Goal: Browse casually: Explore the website without a specific task or goal

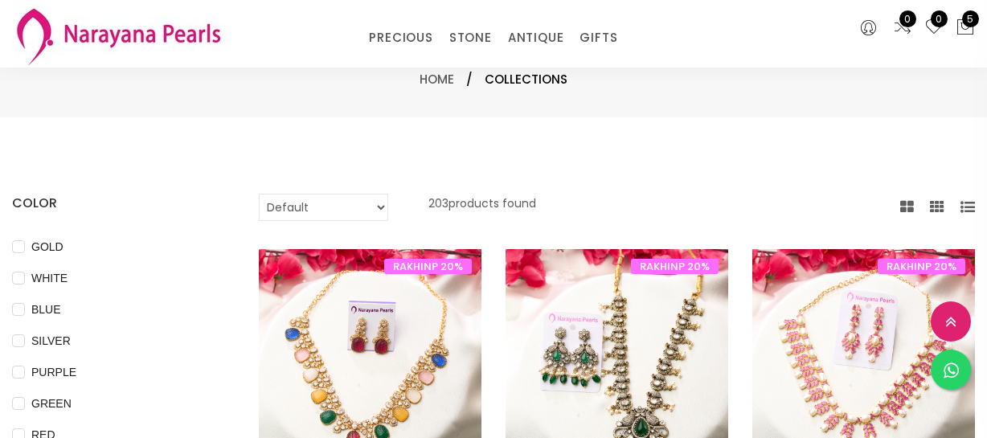
select select "INR"
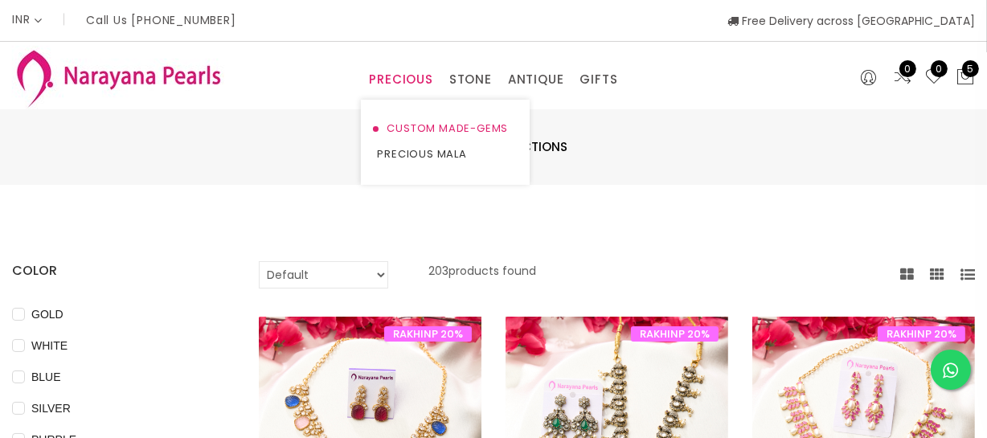
click at [420, 128] on link "CUSTOM MADE-GEMS" at bounding box center [445, 129] width 137 height 26
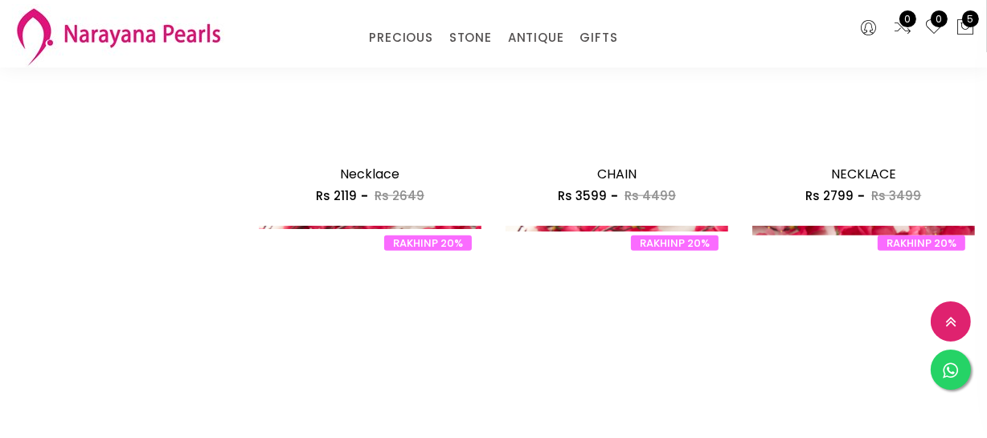
scroll to position [2118, 0]
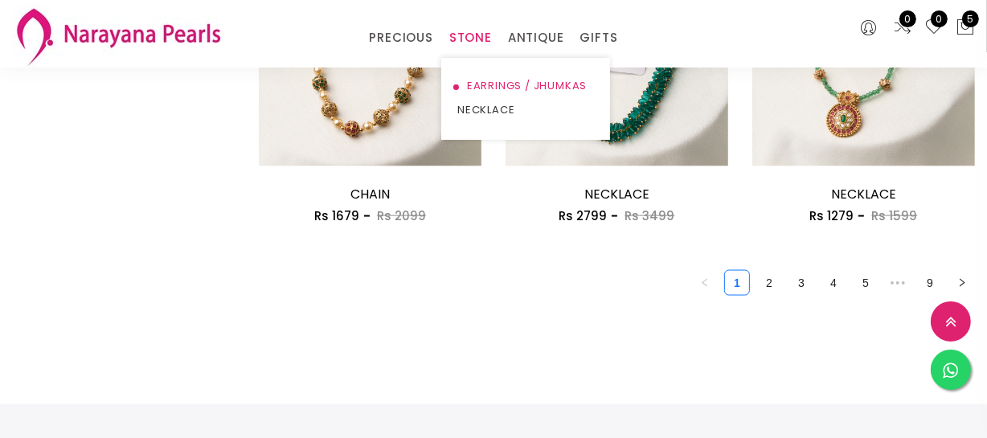
click at [483, 88] on link "EARRINGS / JHUMKAS" at bounding box center [525, 86] width 137 height 24
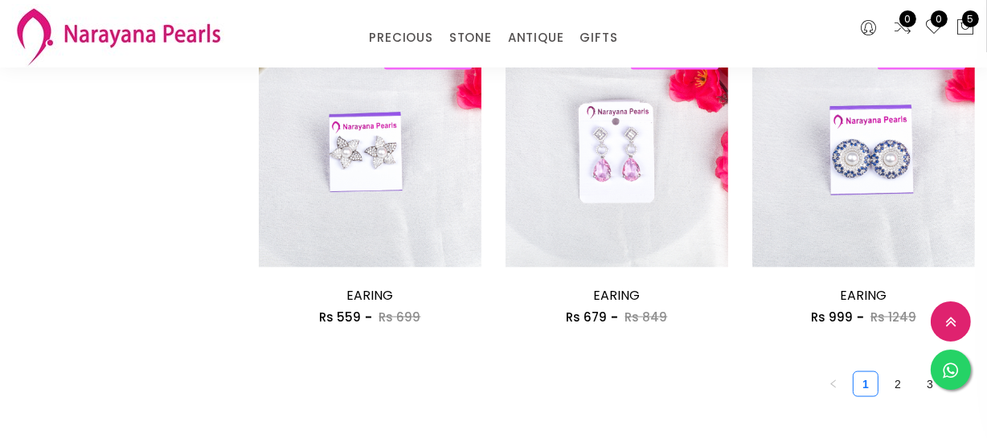
scroll to position [2118, 0]
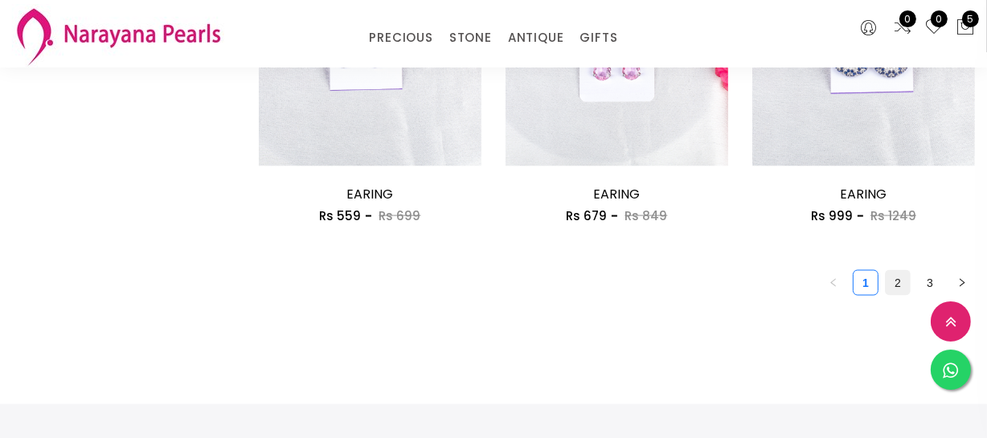
click at [891, 292] on link "2" at bounding box center [897, 283] width 24 height 24
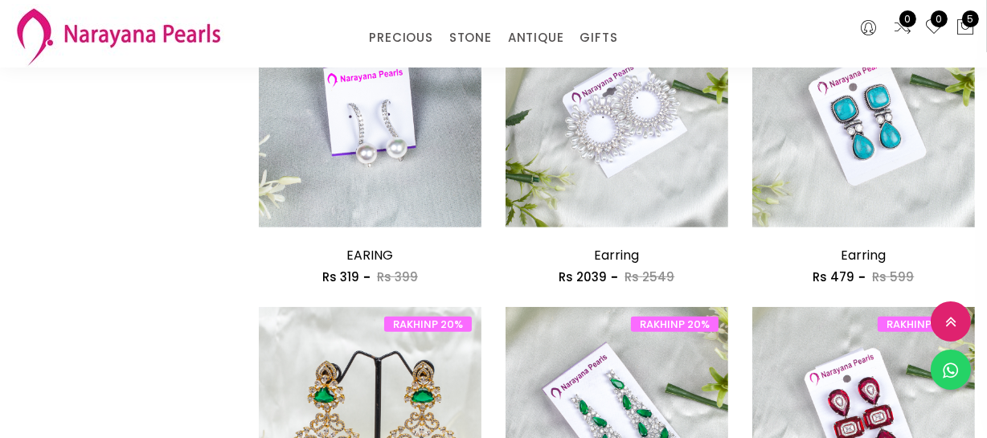
scroll to position [803, 0]
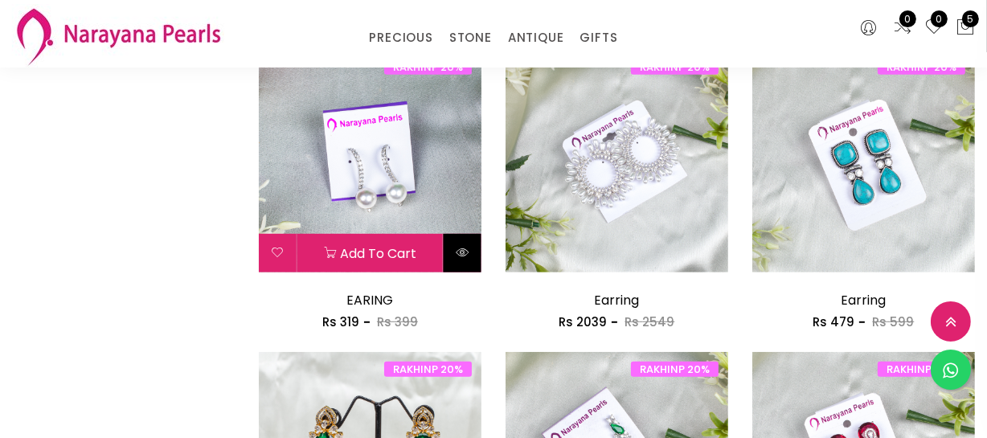
click at [456, 246] on icon at bounding box center [462, 252] width 13 height 13
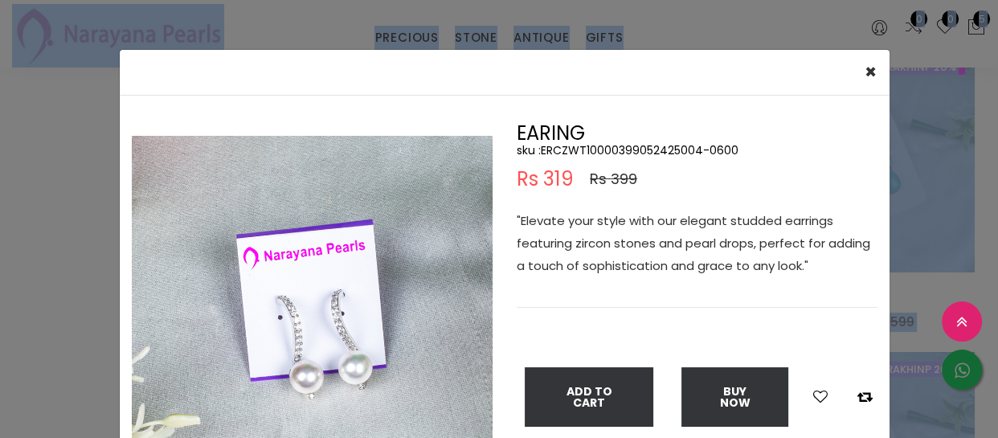
click at [456, 243] on div "Double (click / press) on the image to zoom (in / out)." at bounding box center [312, 320] width 385 height 392
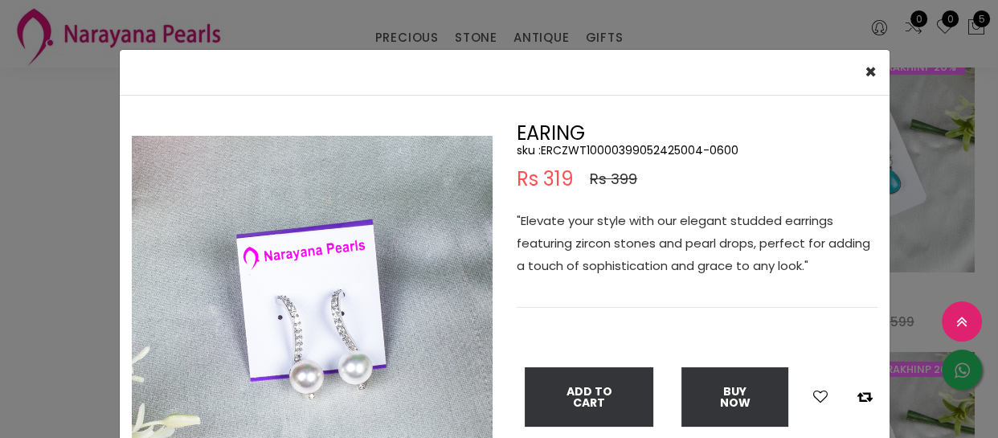
click at [80, 227] on div "× Close Double (click / press) on the image to zoom (in / out). EARING sku : ER…" at bounding box center [499, 219] width 998 height 438
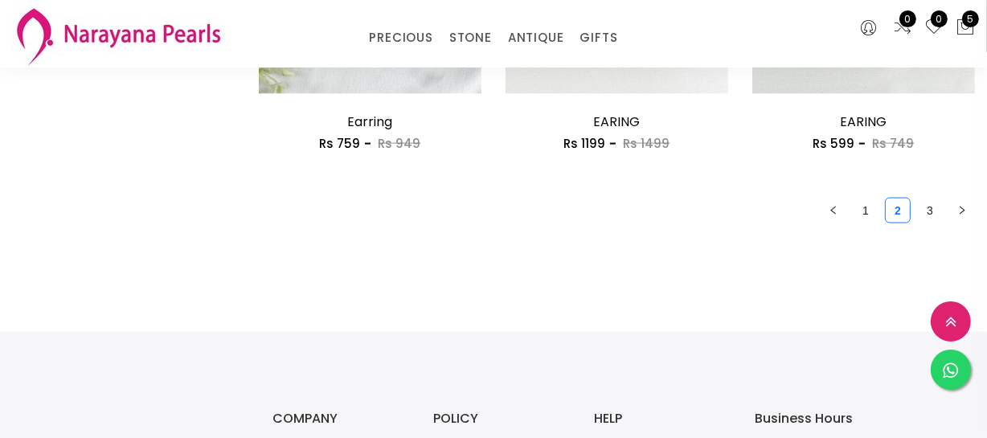
scroll to position [2191, 0]
click at [935, 215] on link "3" at bounding box center [929, 210] width 24 height 24
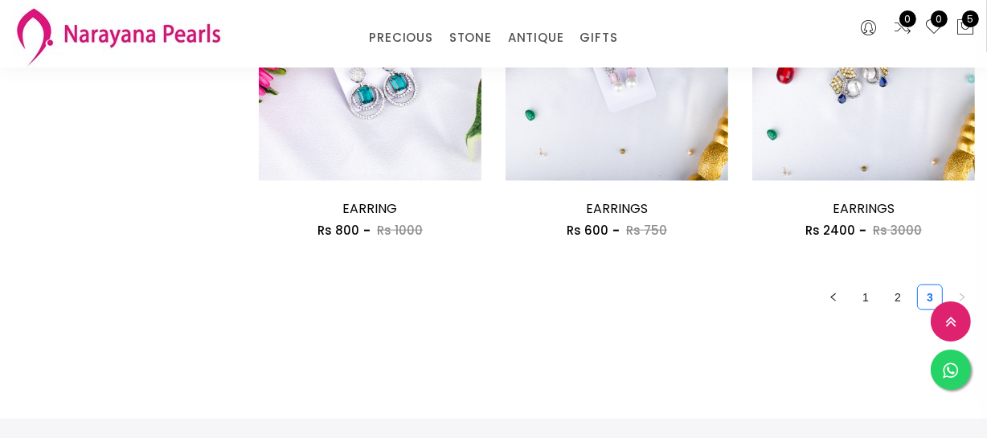
scroll to position [1534, 0]
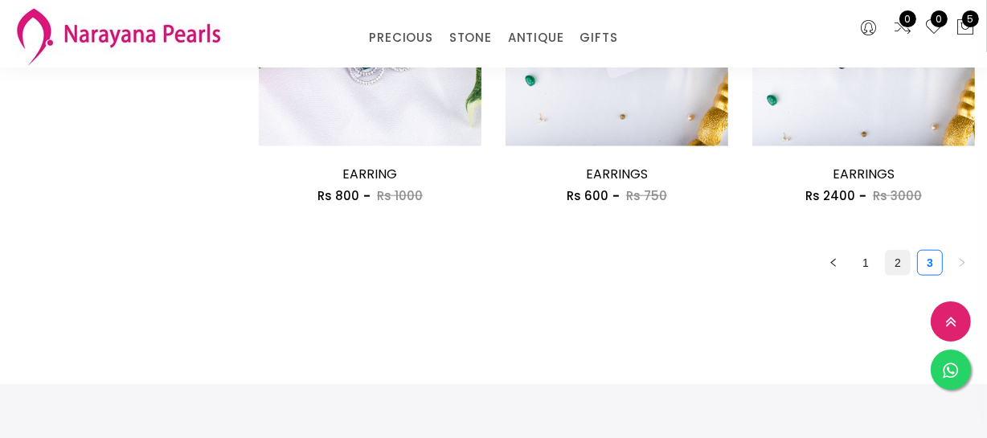
click at [892, 257] on link "2" at bounding box center [897, 263] width 24 height 24
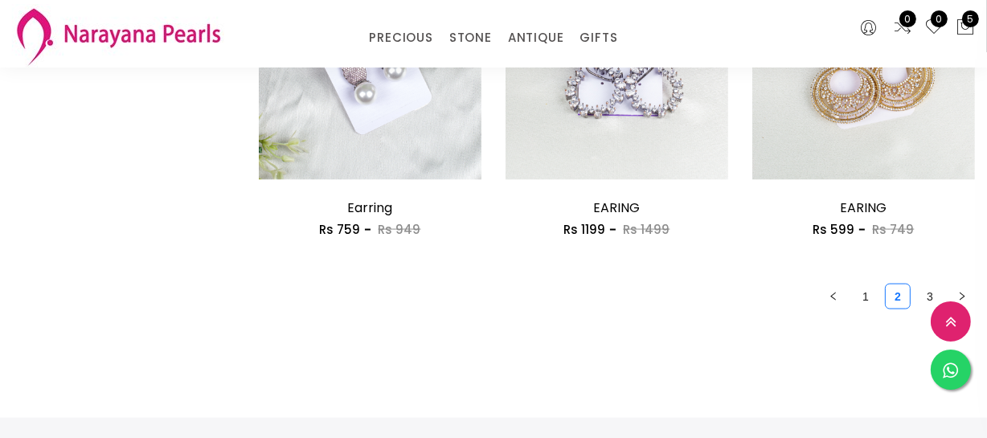
scroll to position [2118, 0]
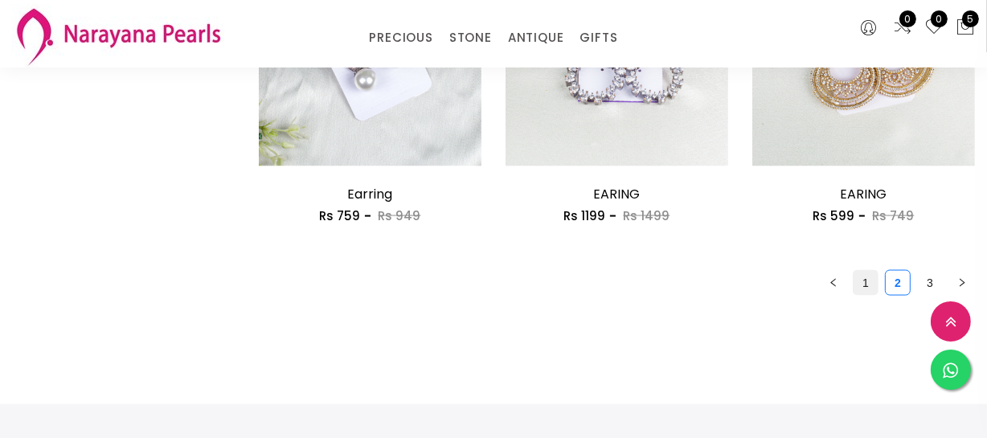
click at [860, 282] on link "1" at bounding box center [865, 283] width 24 height 24
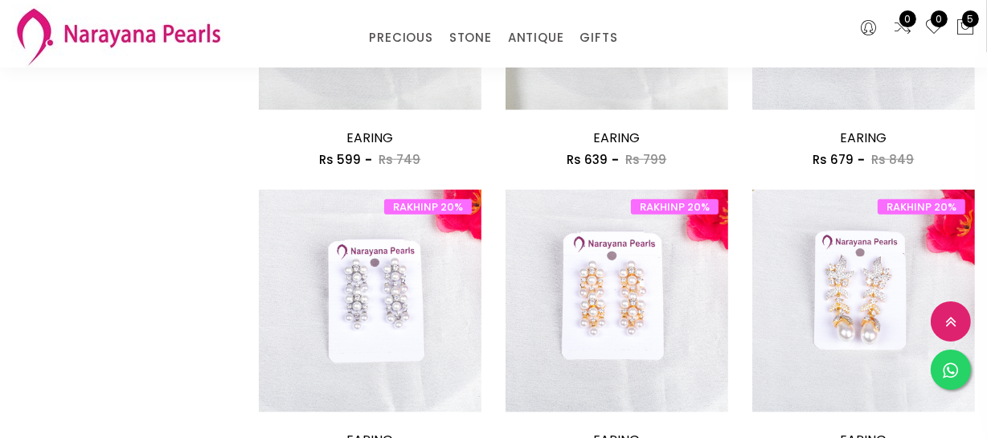
scroll to position [1387, 0]
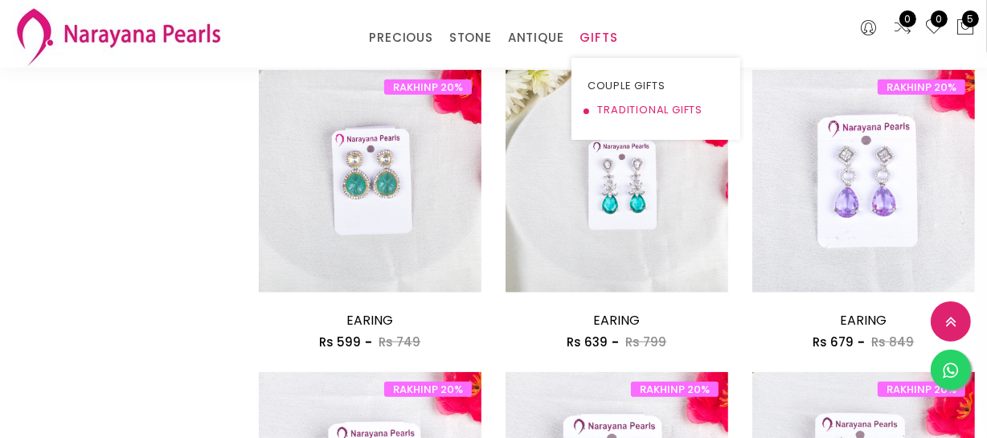
click at [607, 107] on link "TRADITIONAL GIFTS" at bounding box center [655, 110] width 137 height 24
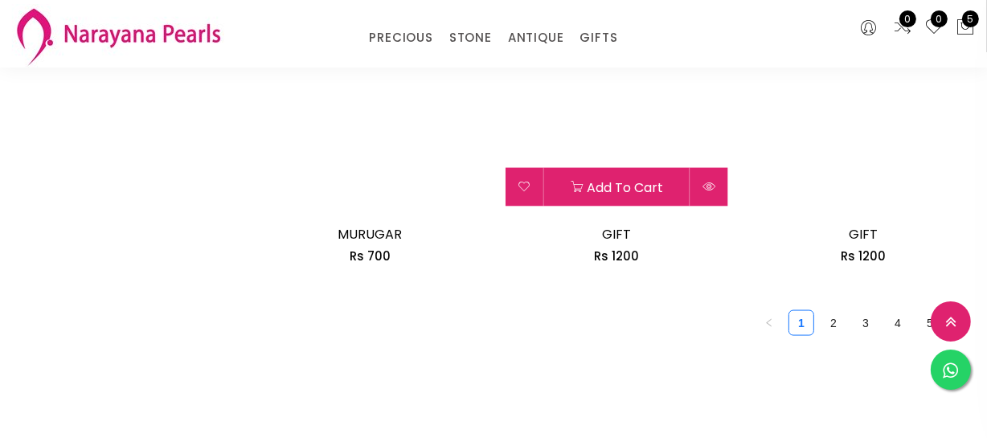
scroll to position [2065, 0]
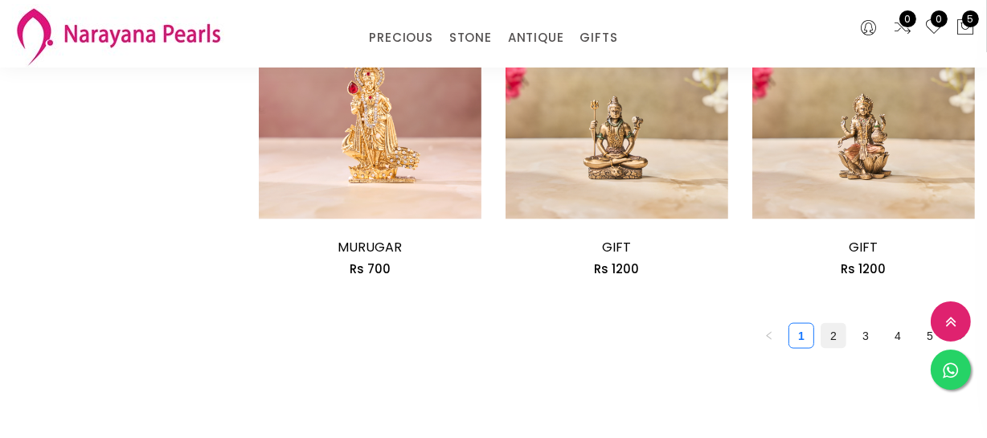
click at [839, 335] on link "2" at bounding box center [833, 336] width 24 height 24
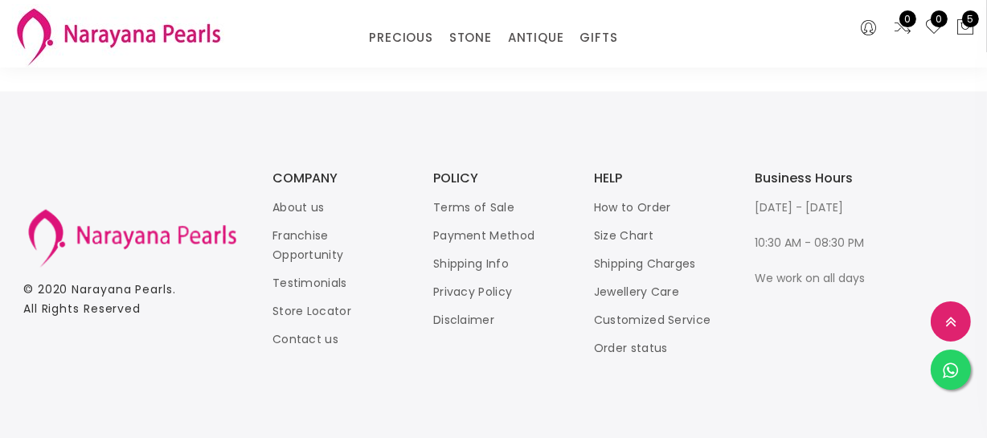
scroll to position [2191, 0]
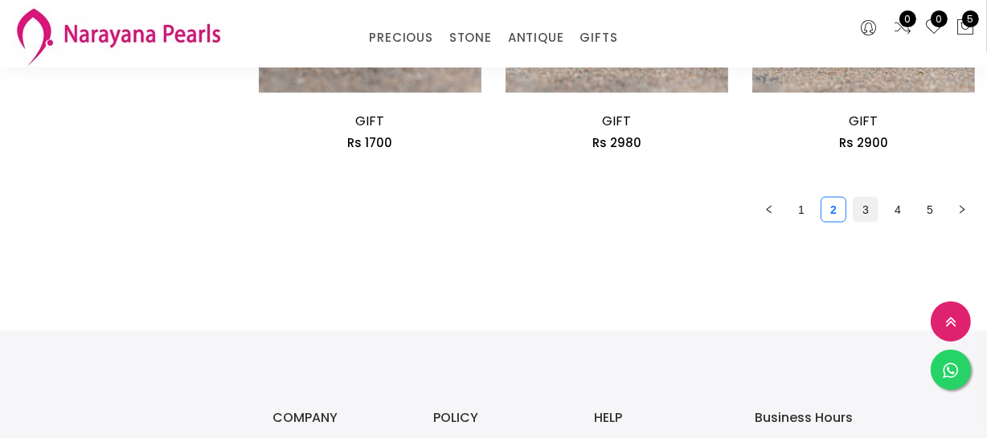
click at [870, 210] on link "3" at bounding box center [865, 210] width 24 height 24
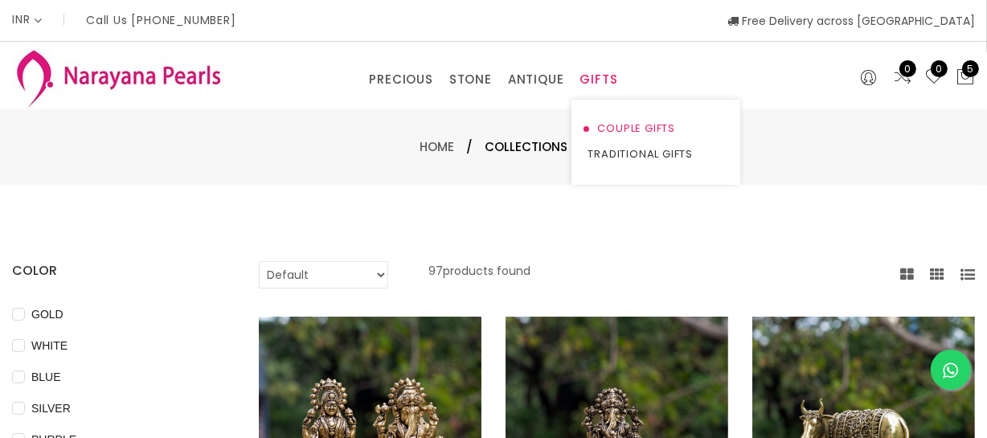
click at [616, 127] on link "COUPLE GIFTS" at bounding box center [655, 129] width 137 height 26
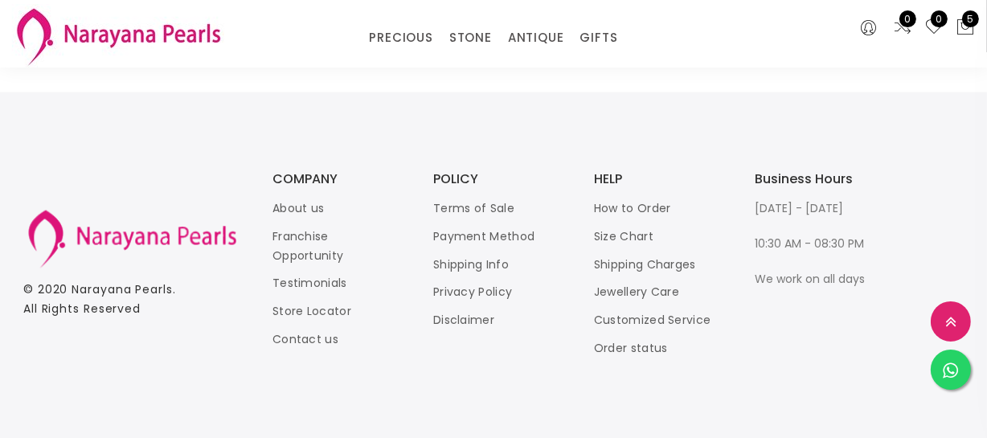
scroll to position [2210, 0]
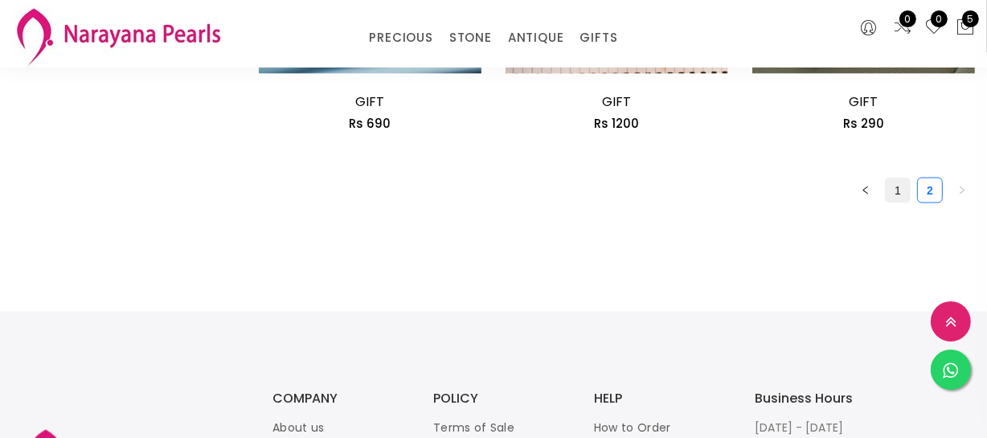
click at [900, 192] on link "1" at bounding box center [897, 190] width 24 height 24
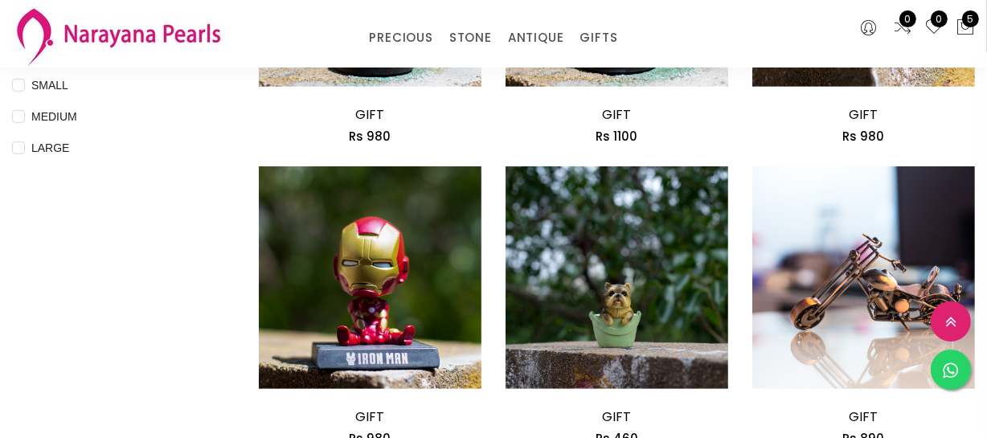
scroll to position [876, 0]
